Goal: Navigation & Orientation: Understand site structure

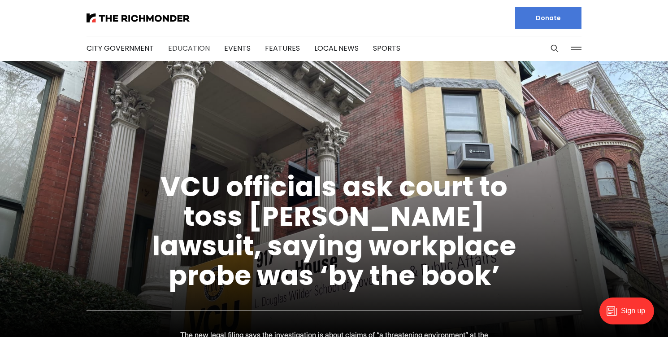
click at [183, 49] on link "Education" at bounding box center [189, 48] width 42 height 10
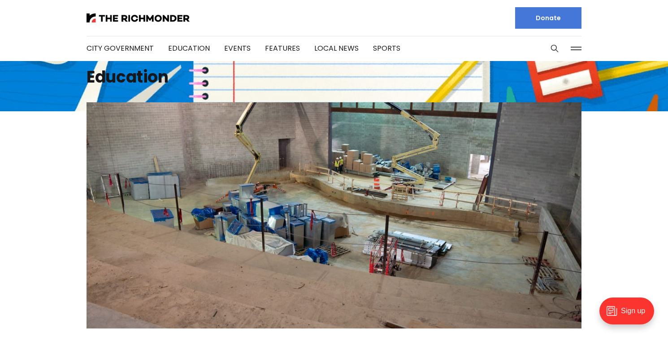
click at [149, 12] on div at bounding box center [207, 18] width 240 height 36
click at [143, 19] on img at bounding box center [138, 17] width 103 height 9
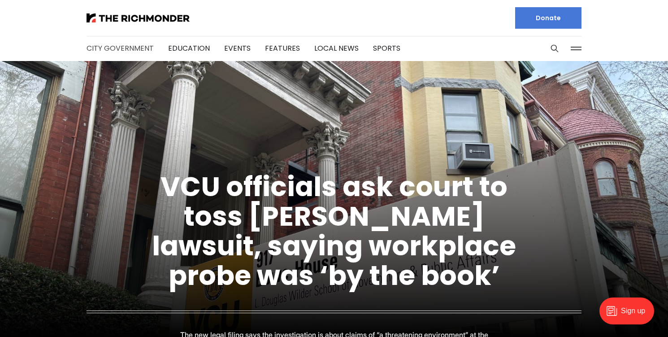
click at [119, 45] on link "City Government" at bounding box center [120, 48] width 67 height 10
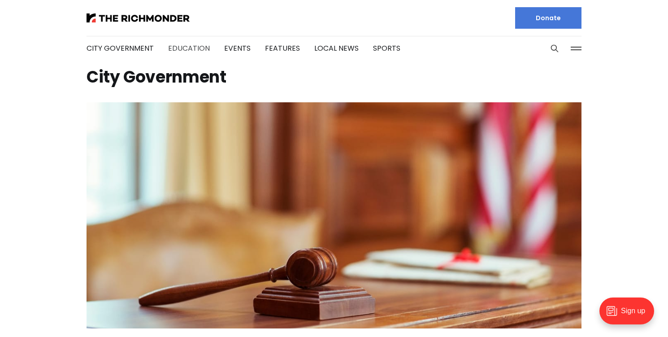
click at [202, 44] on link "Education" at bounding box center [189, 48] width 42 height 10
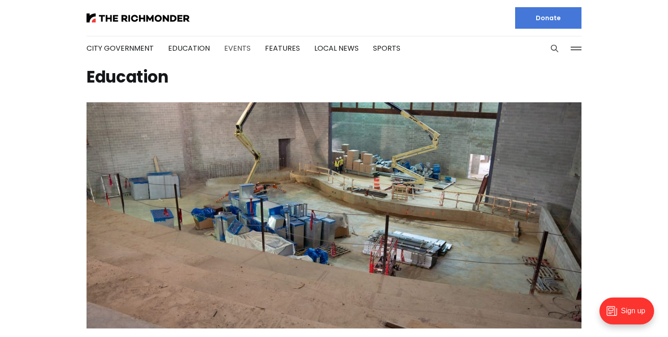
click at [232, 46] on link "Events" at bounding box center [237, 48] width 26 height 10
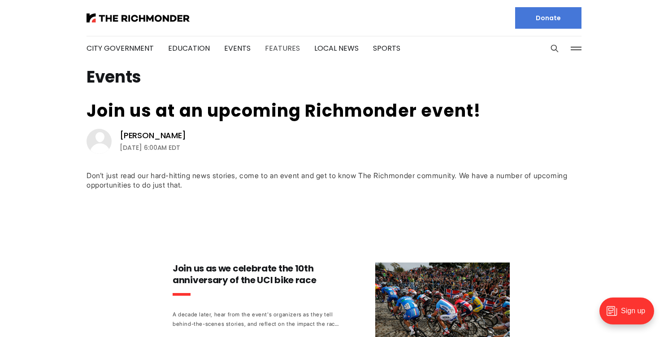
click at [273, 48] on link "Features" at bounding box center [282, 48] width 35 height 10
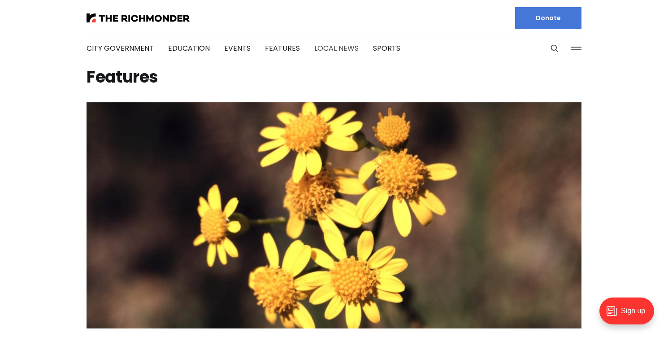
click at [329, 47] on link "Local News" at bounding box center [336, 48] width 44 height 10
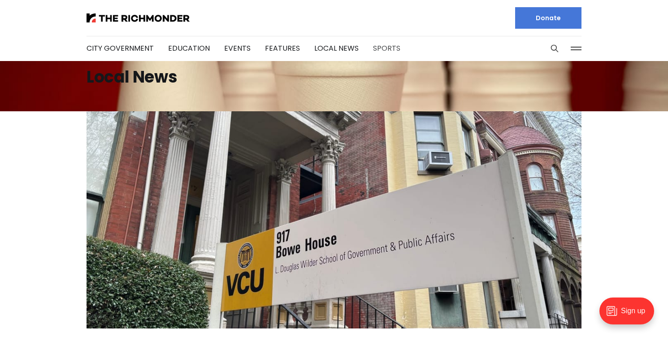
click at [373, 49] on link "Sports" at bounding box center [386, 48] width 27 height 10
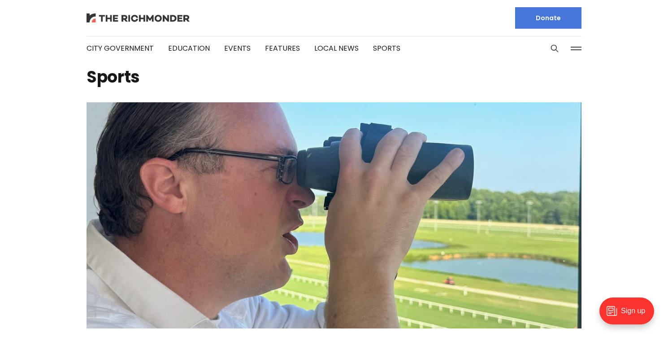
click at [125, 16] on img at bounding box center [138, 17] width 103 height 9
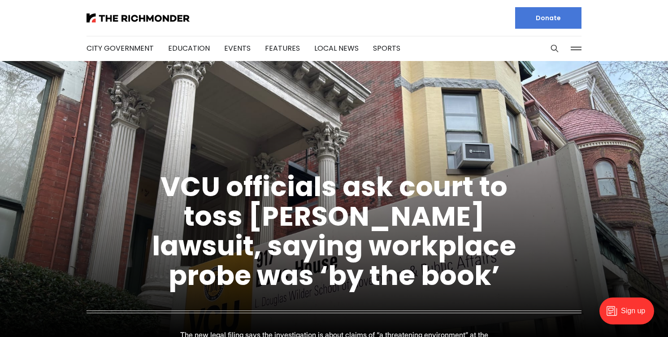
click at [579, 48] on button at bounding box center [576, 48] width 13 height 13
